Goal: Information Seeking & Learning: Learn about a topic

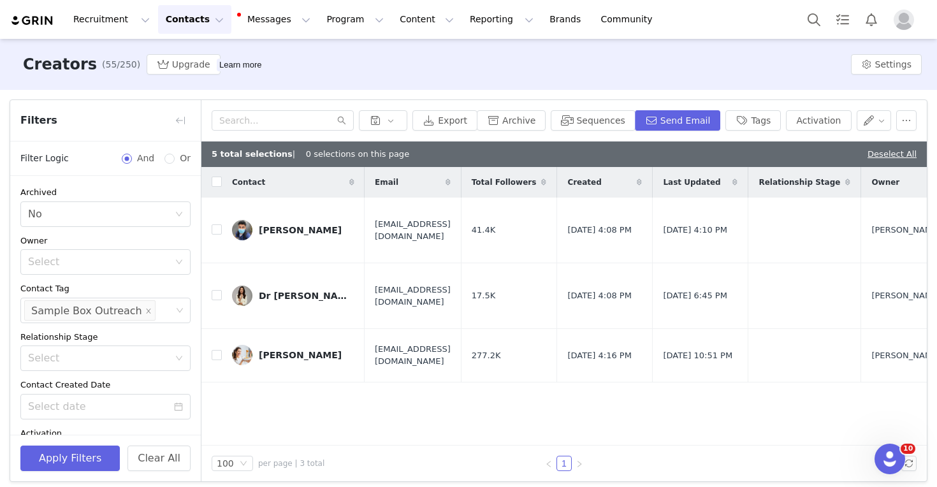
scroll to position [6, 0]
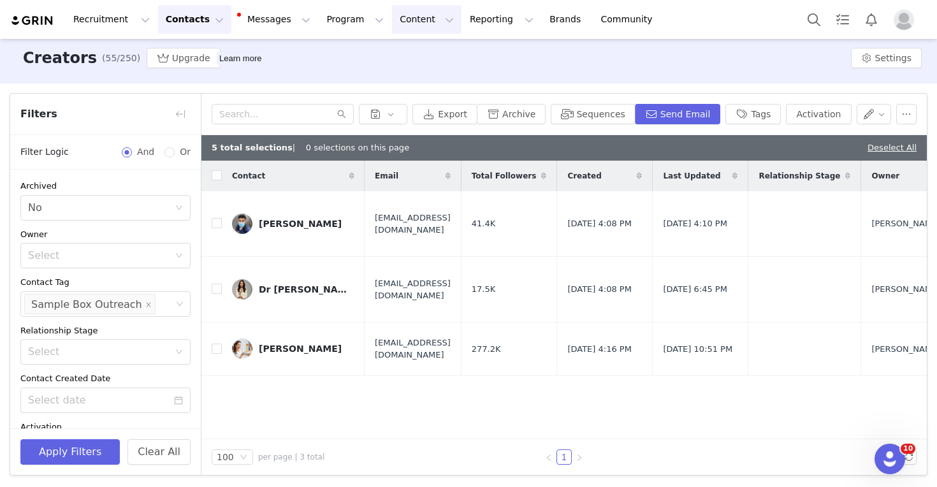
click at [398, 27] on button "Content Content" at bounding box center [426, 19] width 69 height 29
click at [409, 53] on p "Creator Content" at bounding box center [411, 56] width 71 height 13
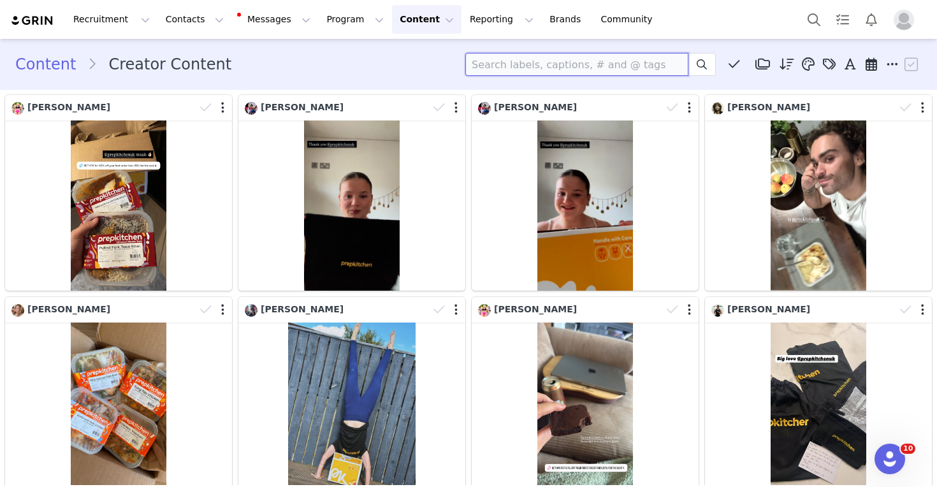
click at [497, 55] on input at bounding box center [576, 64] width 223 height 23
type input "[PERSON_NAME]"
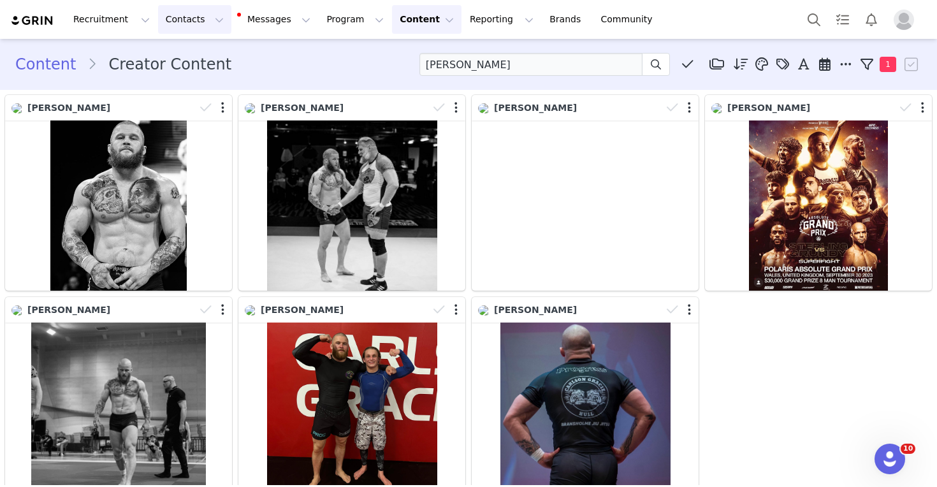
click at [192, 27] on button "Contacts Contacts" at bounding box center [194, 19] width 73 height 29
click at [196, 57] on div "Creators" at bounding box center [199, 56] width 85 height 13
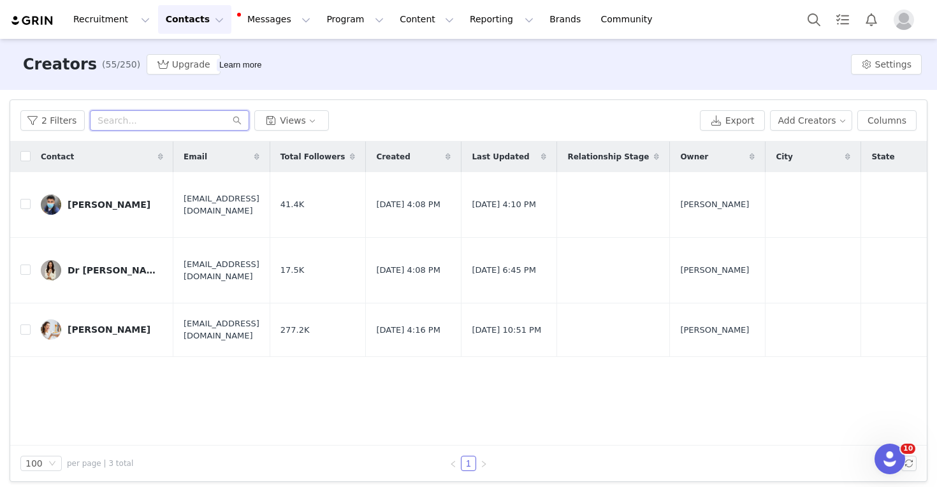
click at [156, 120] on input "text" at bounding box center [169, 120] width 159 height 20
click at [57, 122] on button "2 Filters" at bounding box center [52, 120] width 64 height 20
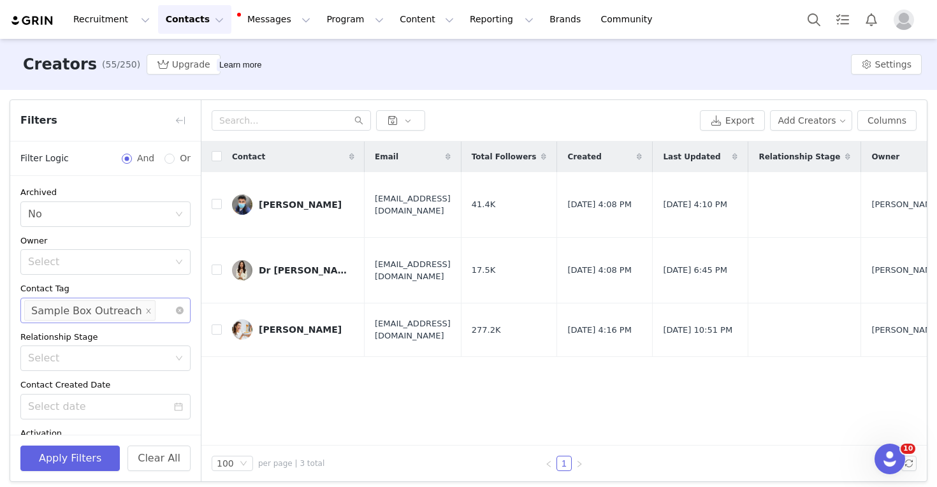
click at [133, 313] on li "Sample Box Outreach" at bounding box center [89, 310] width 131 height 20
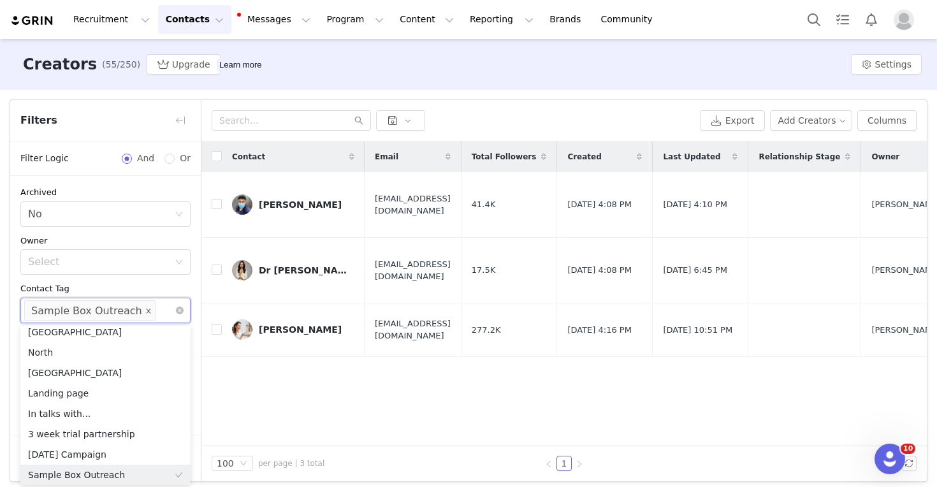
click at [146, 310] on icon "icon: close" at bounding box center [148, 310] width 4 height 4
click at [138, 290] on div "Contact Tag" at bounding box center [105, 288] width 170 height 13
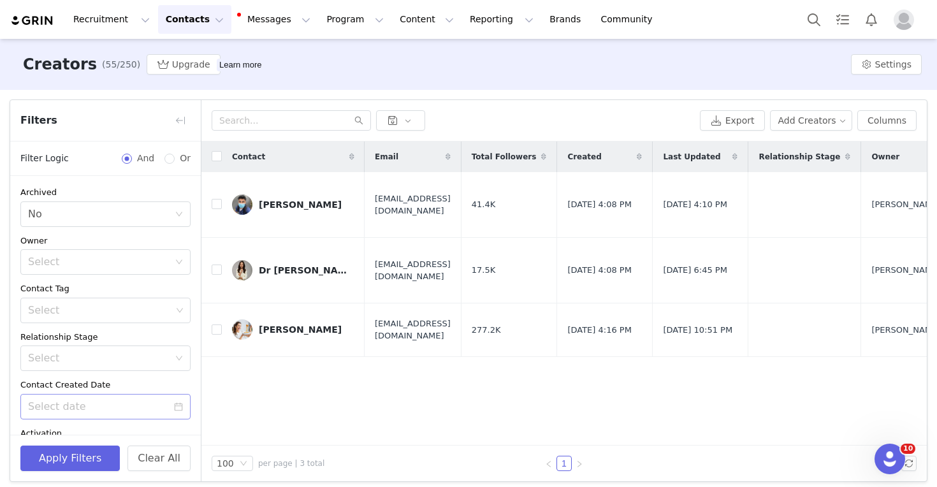
scroll to position [492, 0]
click at [98, 449] on button "Apply Filters" at bounding box center [69, 458] width 99 height 25
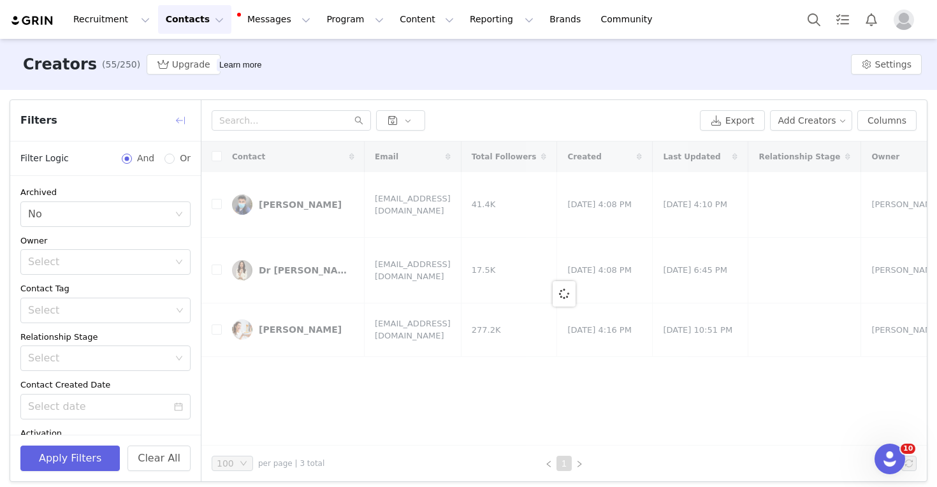
click at [179, 112] on button "button" at bounding box center [180, 120] width 20 height 20
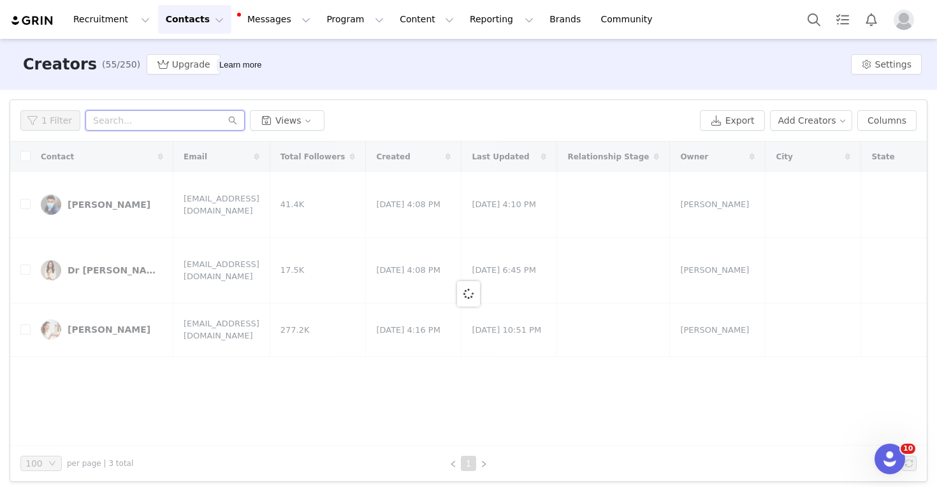
click at [164, 123] on input "text" at bounding box center [164, 120] width 159 height 20
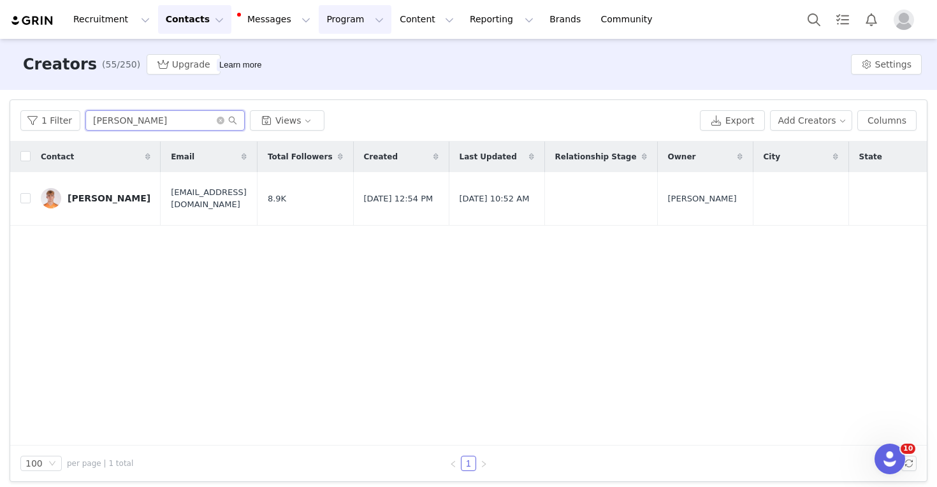
type input "[PERSON_NAME]"
click at [331, 27] on button "Program Program" at bounding box center [355, 19] width 73 height 29
click at [350, 59] on p "Activations" at bounding box center [333, 56] width 49 height 13
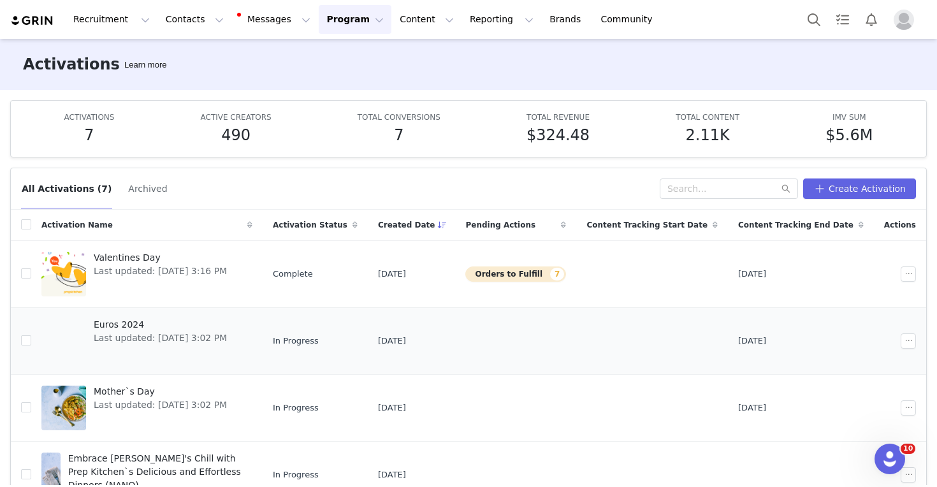
scroll to position [203, 0]
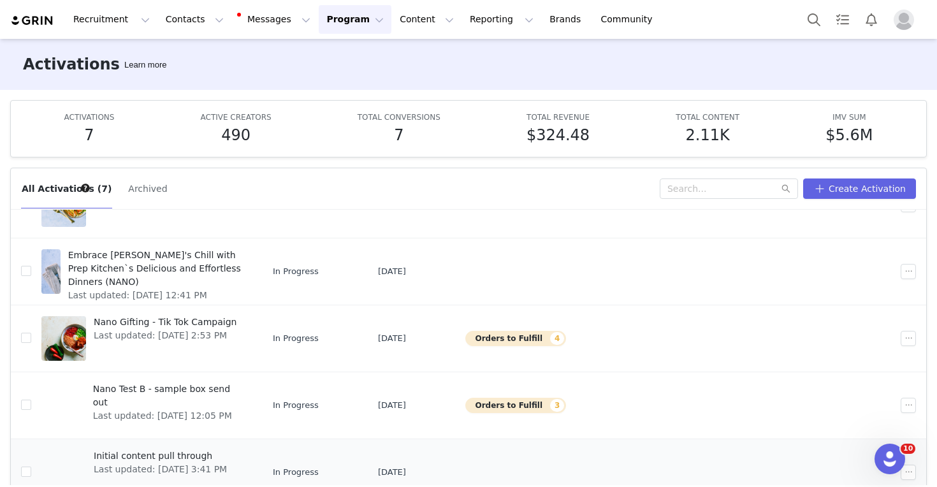
click at [125, 456] on span "Initial content pull through" at bounding box center [160, 455] width 133 height 13
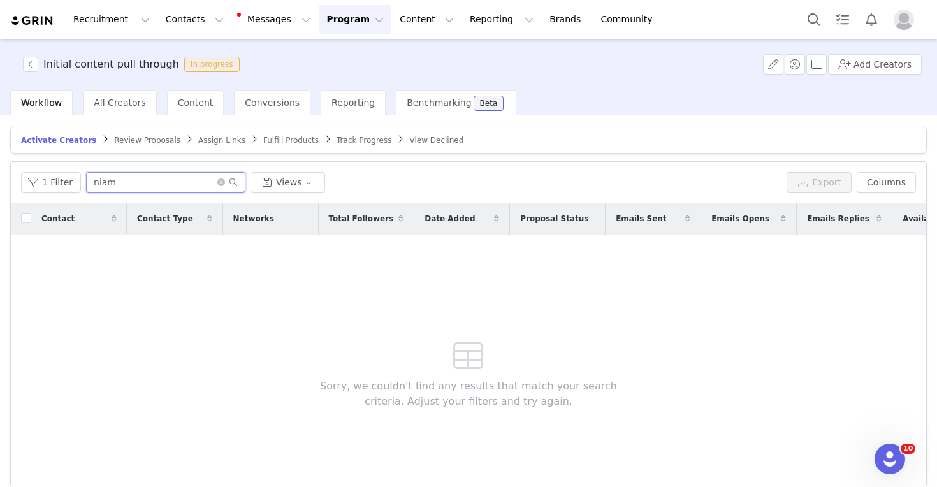
click at [126, 183] on input "niam" at bounding box center [165, 182] width 159 height 20
type input "[PERSON_NAME]"
click at [168, 13] on button "Contacts Contacts" at bounding box center [194, 19] width 73 height 29
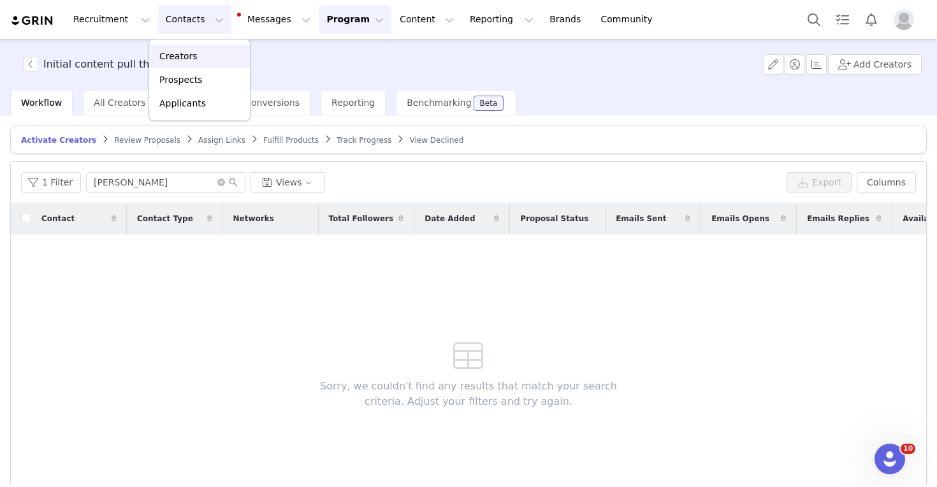
click at [184, 49] on link "Creators" at bounding box center [199, 57] width 101 height 24
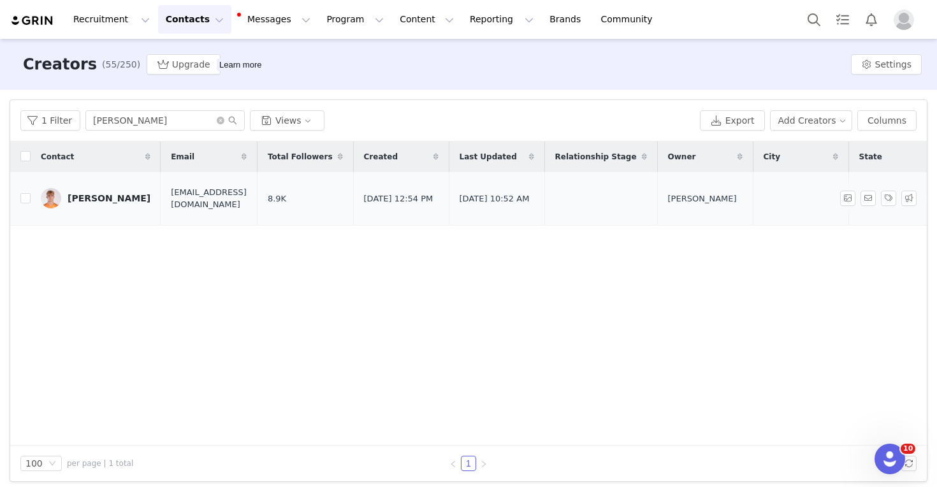
click at [125, 194] on div "[PERSON_NAME]" at bounding box center [109, 198] width 83 height 10
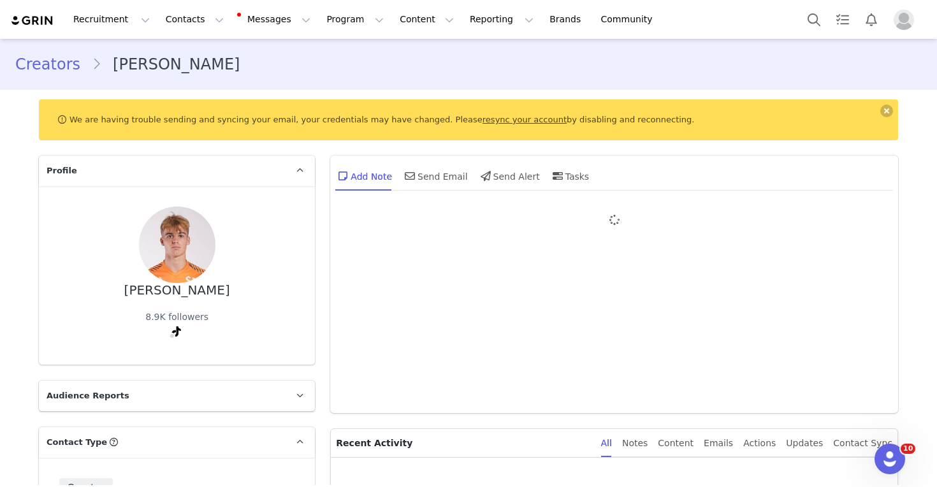
type input "+1 ([GEOGRAPHIC_DATA])"
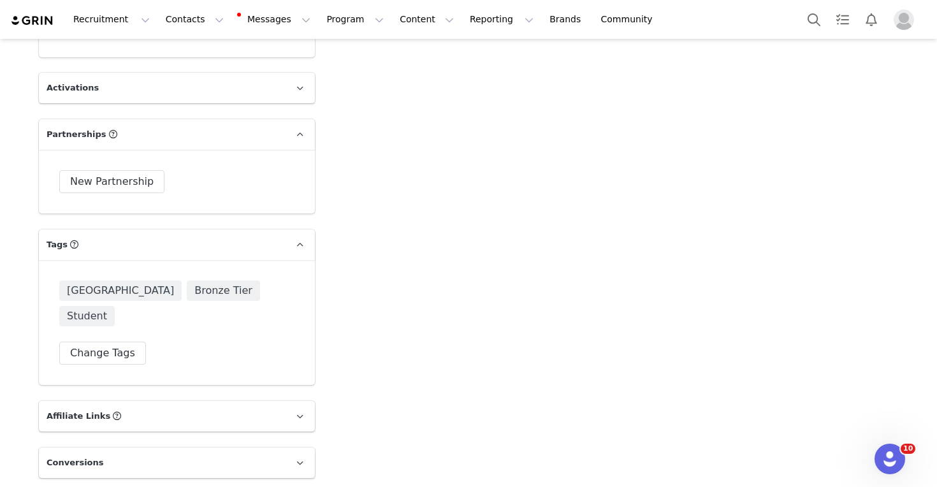
scroll to position [1928, 0]
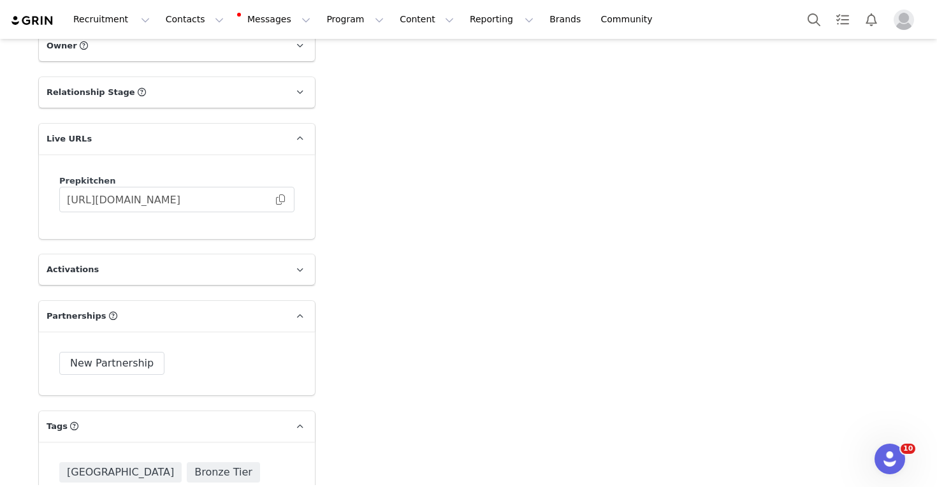
click at [145, 254] on p "Activations" at bounding box center [161, 269] width 245 height 31
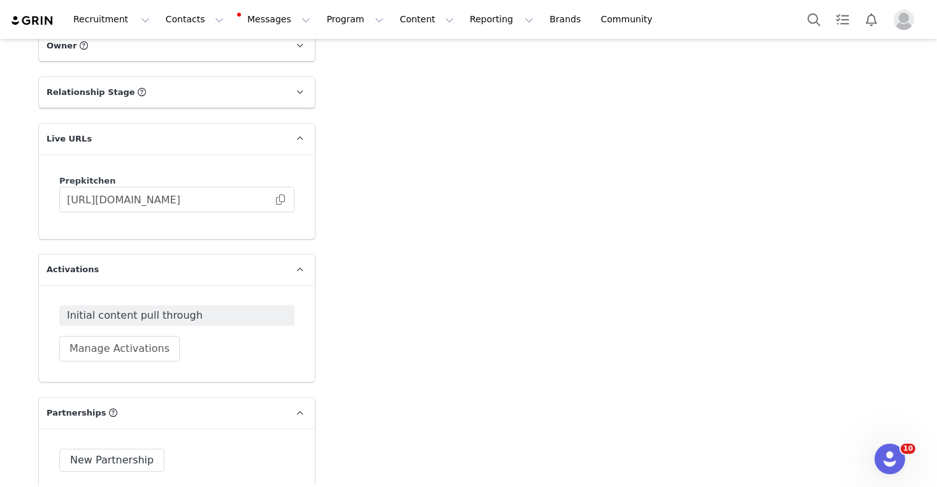
click at [145, 254] on p "Activations" at bounding box center [161, 269] width 245 height 31
